Goal: Find specific page/section: Find specific page/section

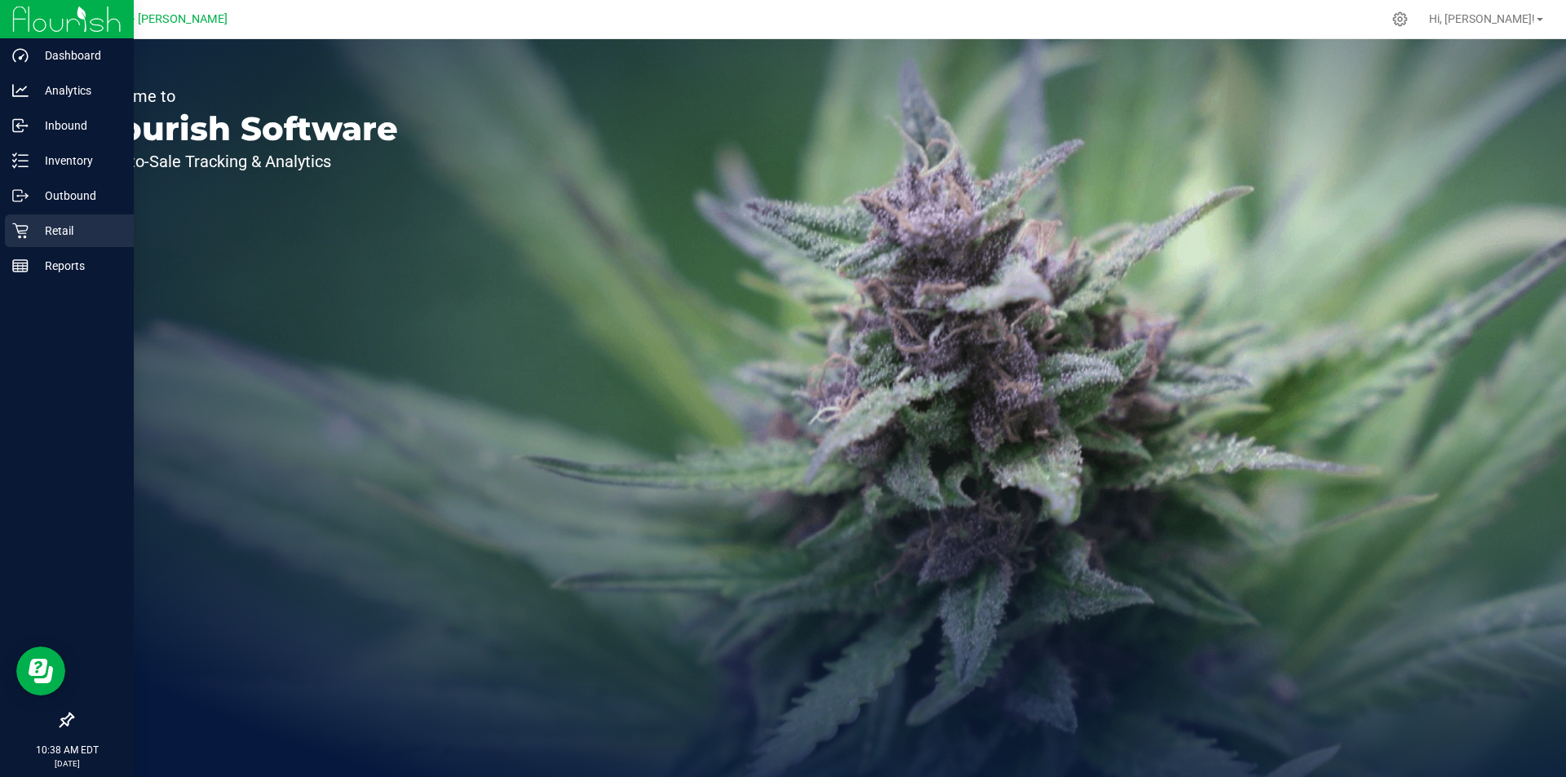
click at [61, 228] on p "Retail" at bounding box center [78, 231] width 98 height 20
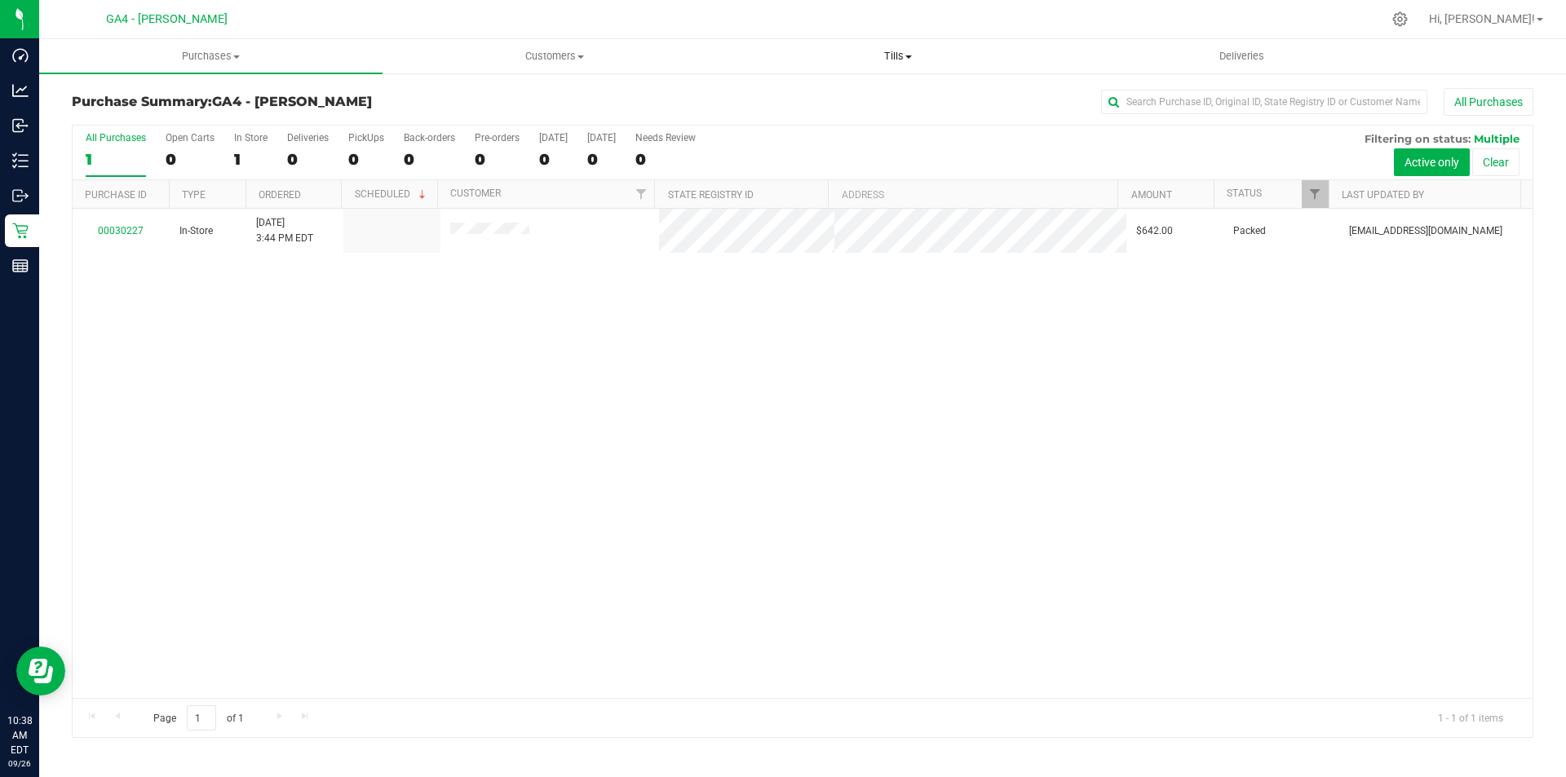
click at [898, 60] on span "Tills" at bounding box center [898, 56] width 342 height 15
click at [816, 99] on span "Manage tills" at bounding box center [781, 98] width 110 height 14
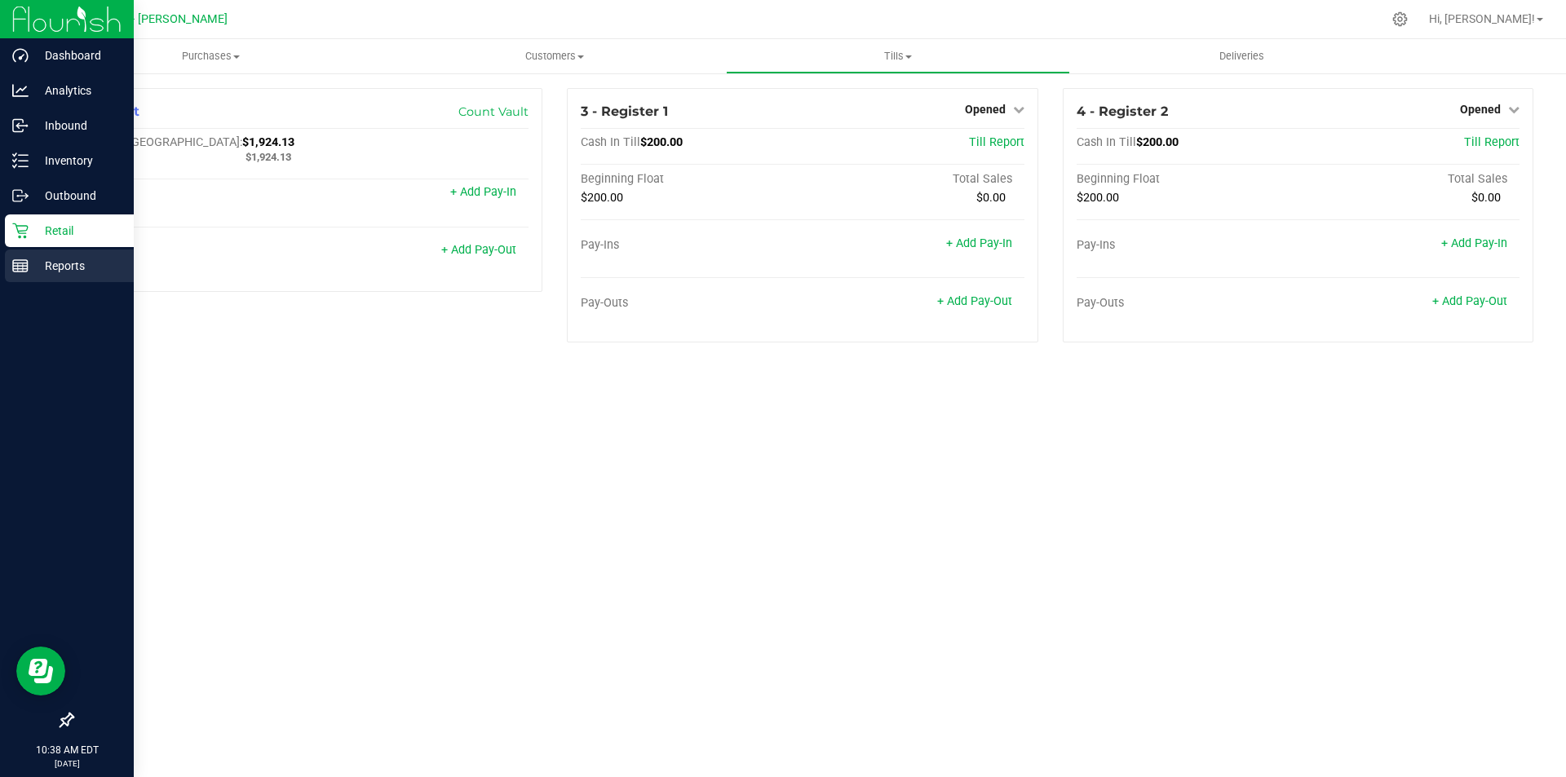
click at [25, 263] on line at bounding box center [20, 263] width 15 height 0
